Goal: Information Seeking & Learning: Check status

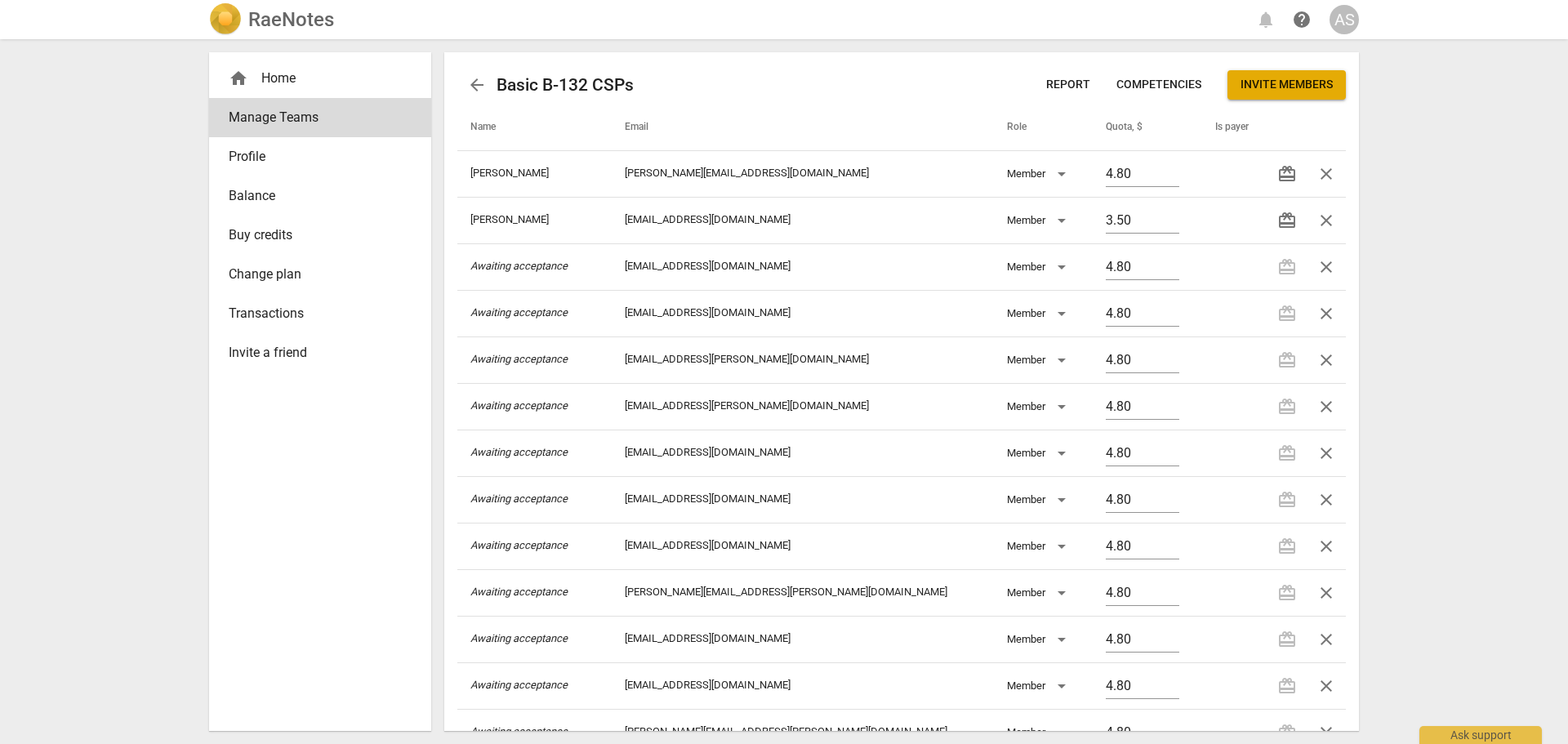
scroll to position [690, 0]
click at [317, 20] on h2 "RaeNotes" at bounding box center [291, 20] width 85 height 23
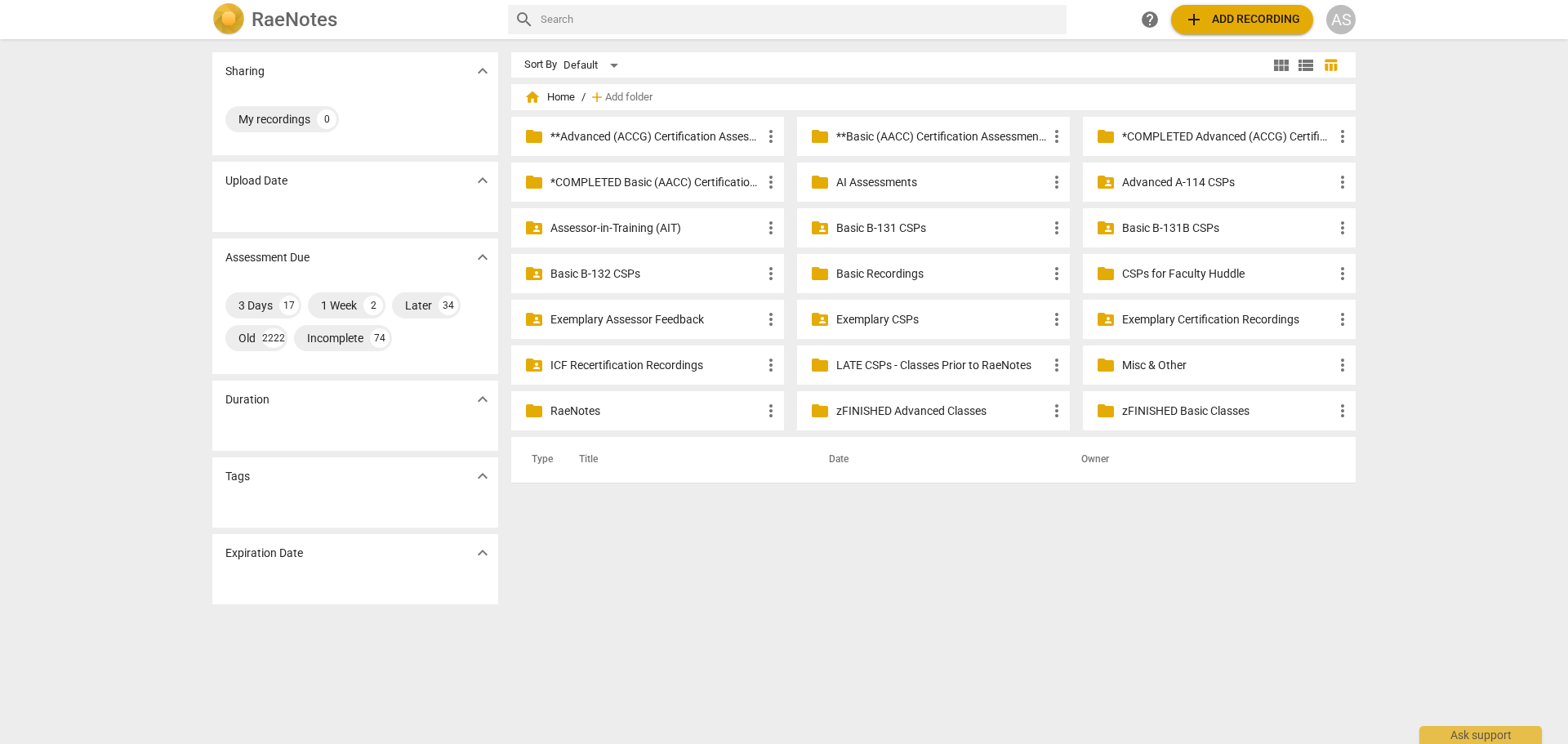
click at [875, 129] on p "**Basic (AACC) Certification Assessments" at bounding box center [941, 137] width 211 height 17
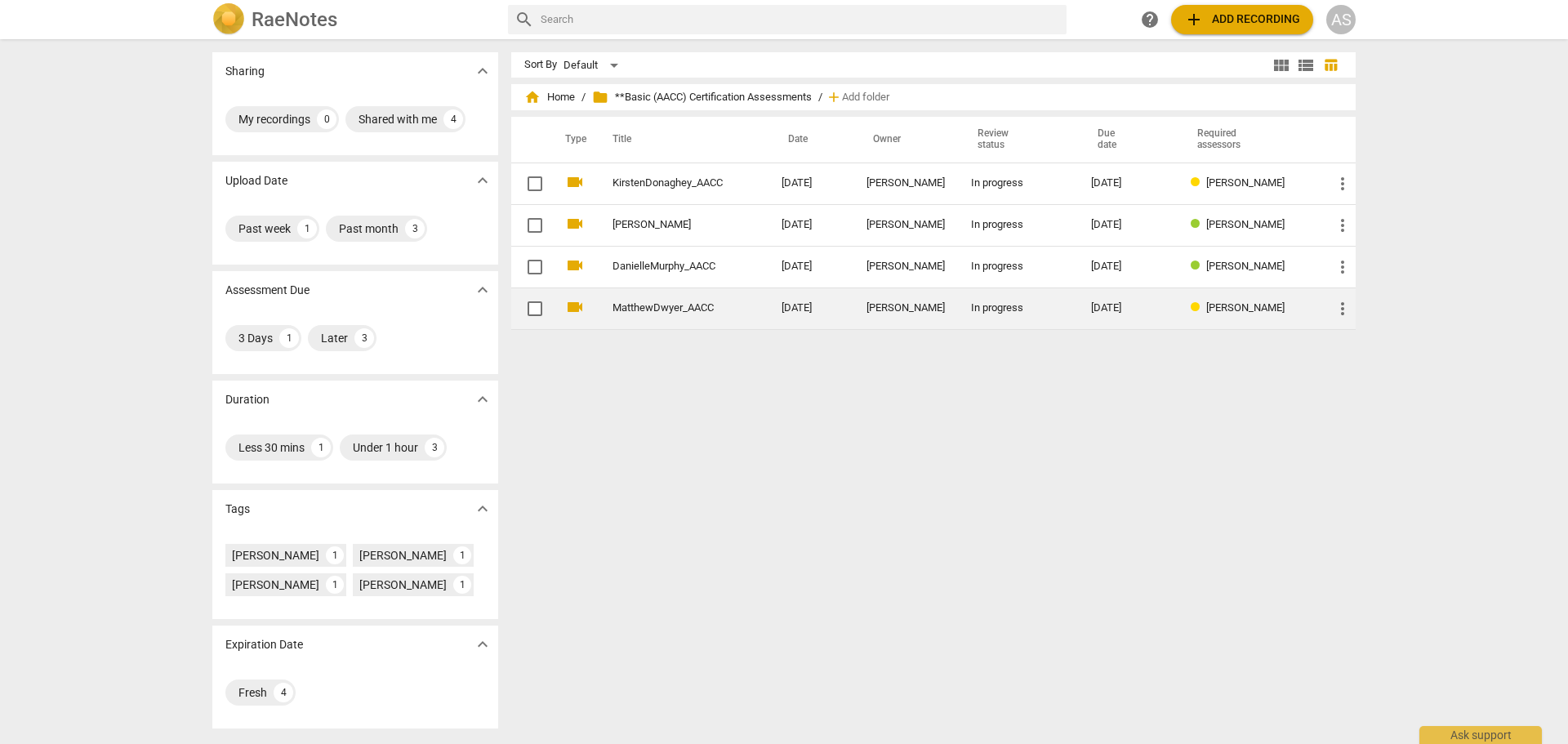
click at [971, 313] on td "In progress" at bounding box center [1018, 308] width 120 height 41
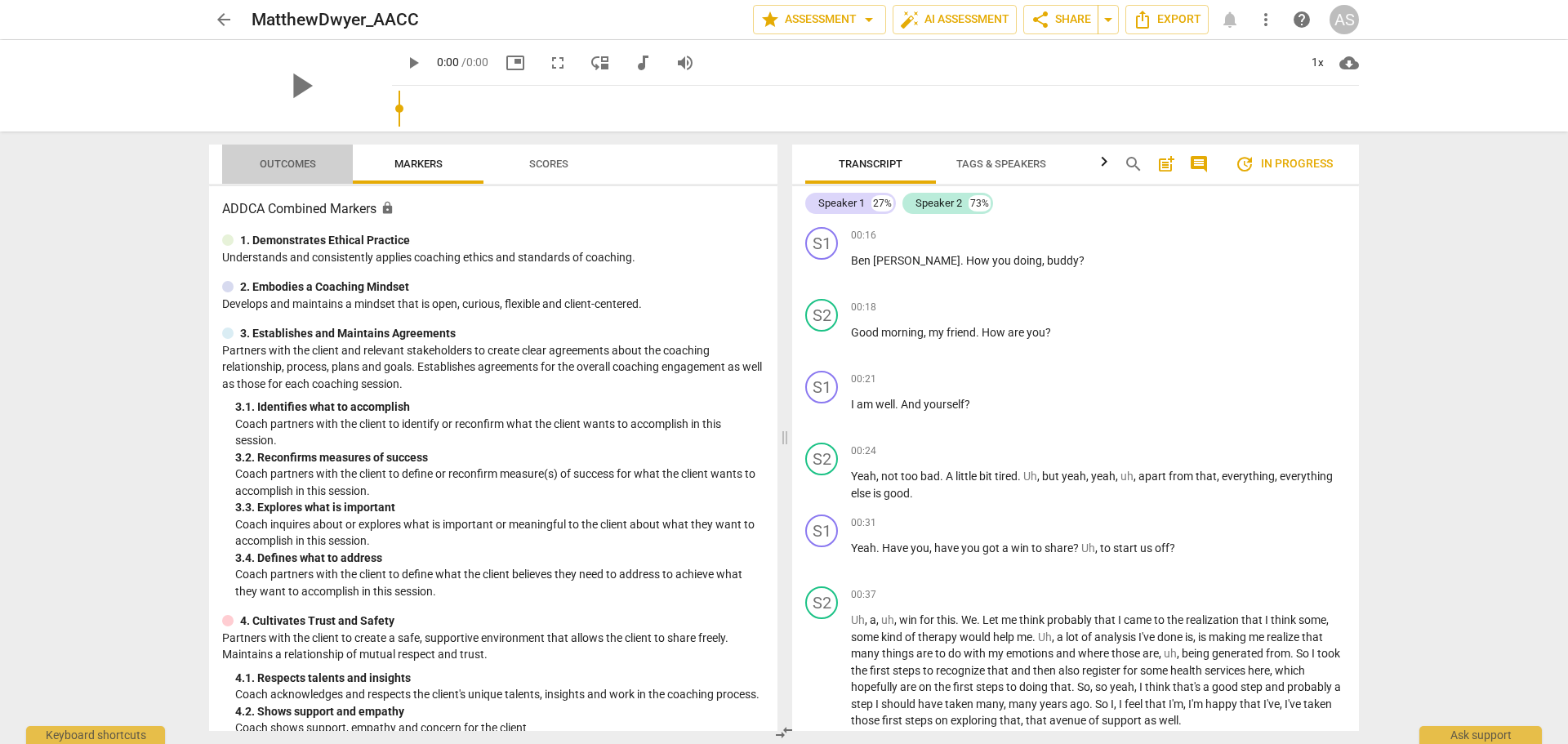
click at [290, 165] on span "Outcomes" at bounding box center [288, 163] width 56 height 12
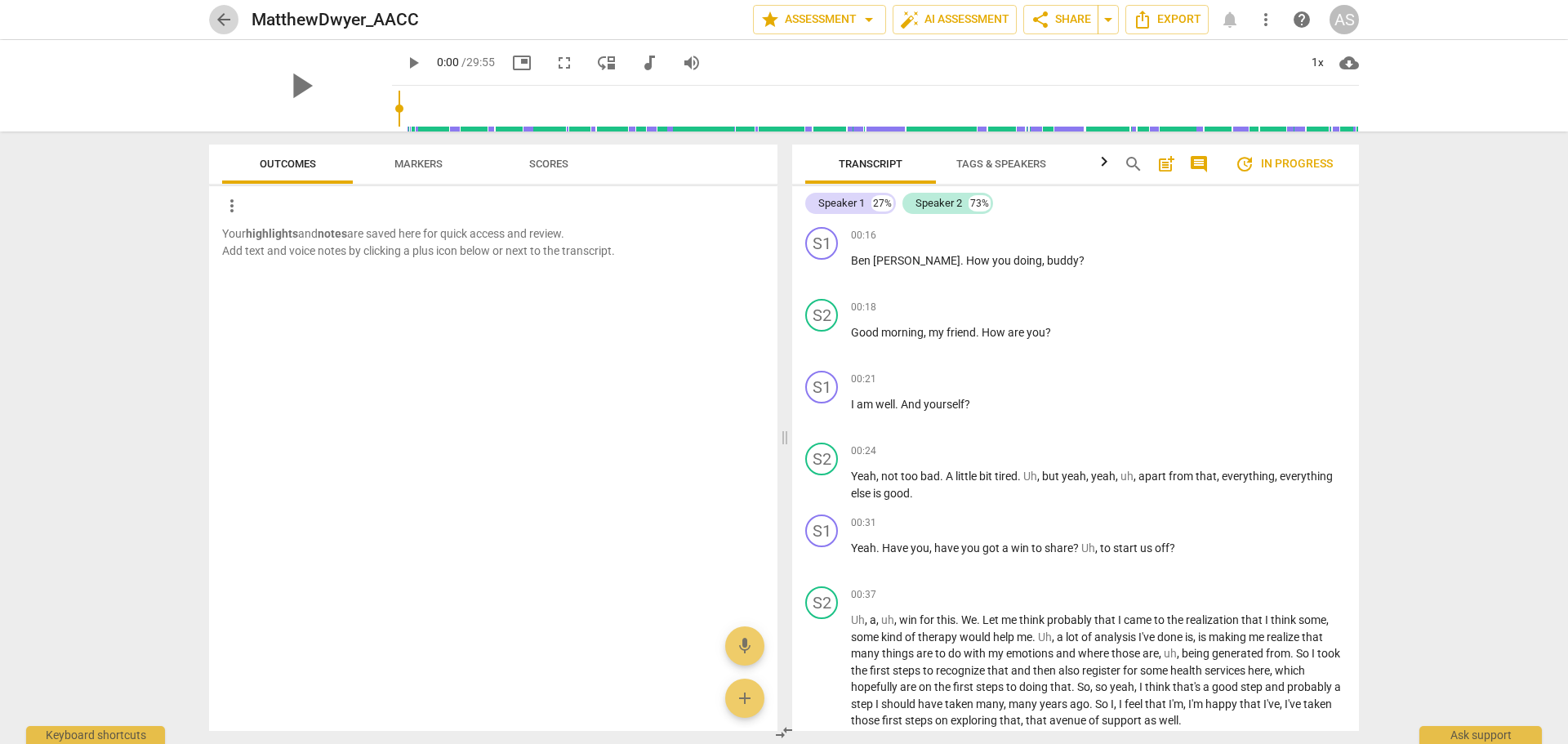
click at [229, 26] on span "arrow_back" at bounding box center [223, 19] width 20 height 20
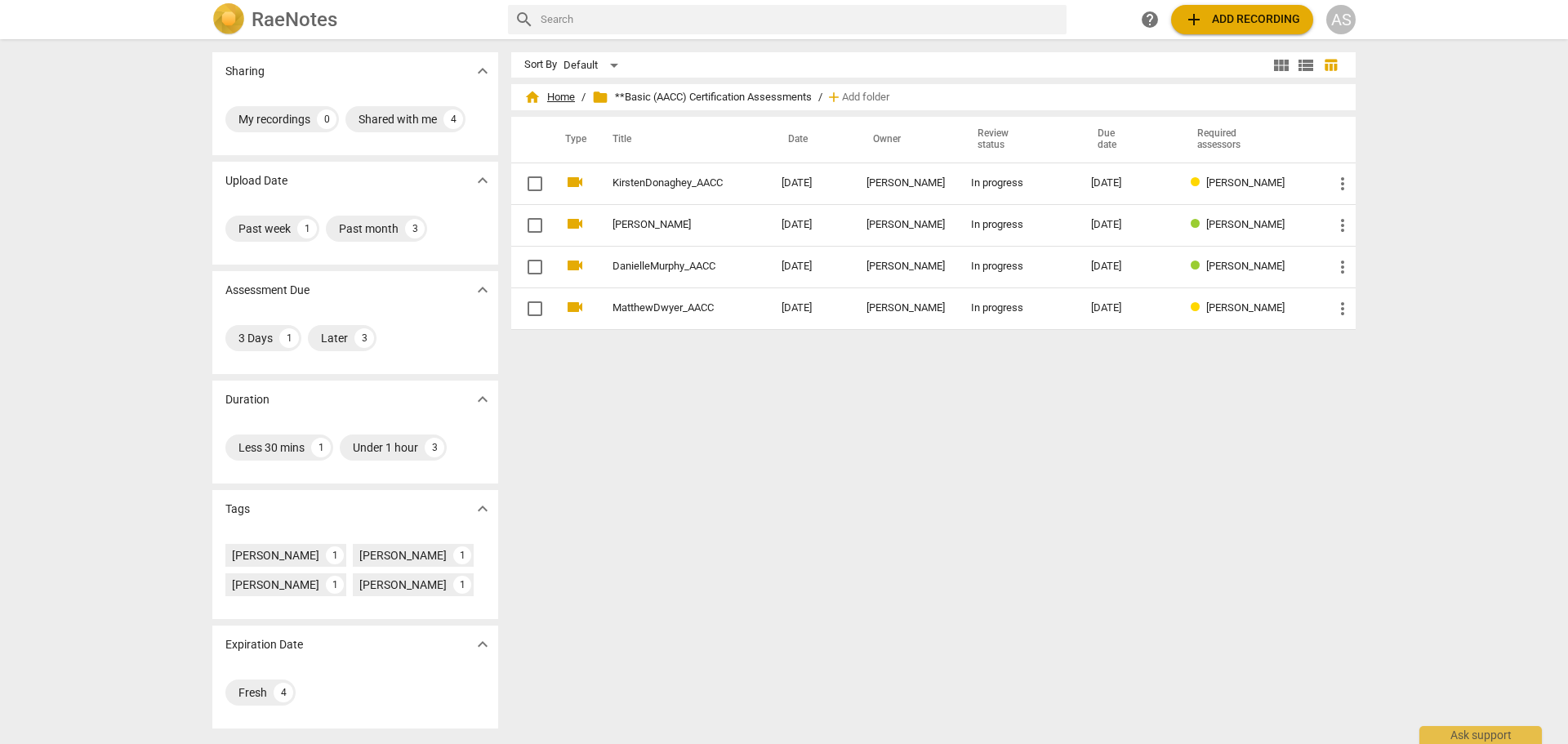
click at [558, 101] on span "home Home" at bounding box center [550, 97] width 51 height 16
